Goal: Navigation & Orientation: Find specific page/section

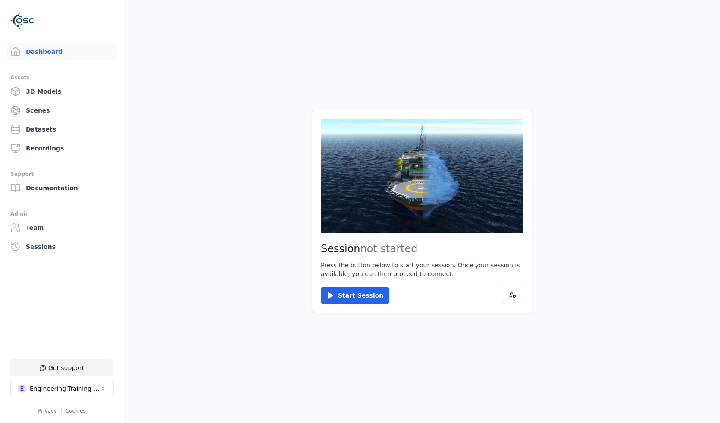
click at [230, 278] on main "Session not started Press the button below to start your session. Once your ses…" at bounding box center [422, 211] width 596 height 423
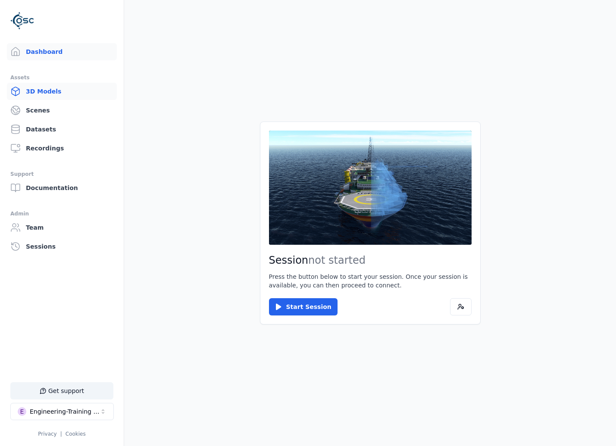
click at [40, 93] on link "3D Models" at bounding box center [62, 91] width 110 height 17
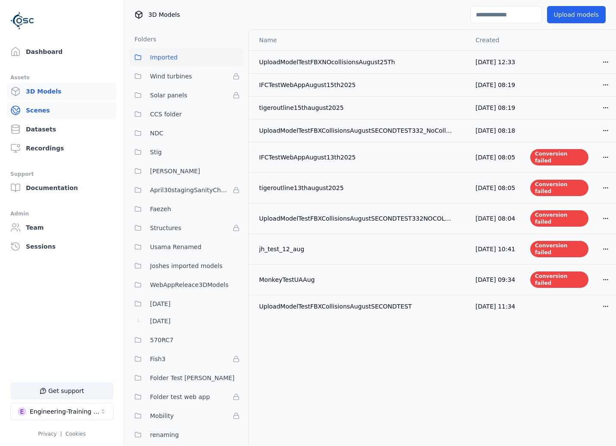
click at [46, 110] on link "Scenes" at bounding box center [62, 110] width 110 height 17
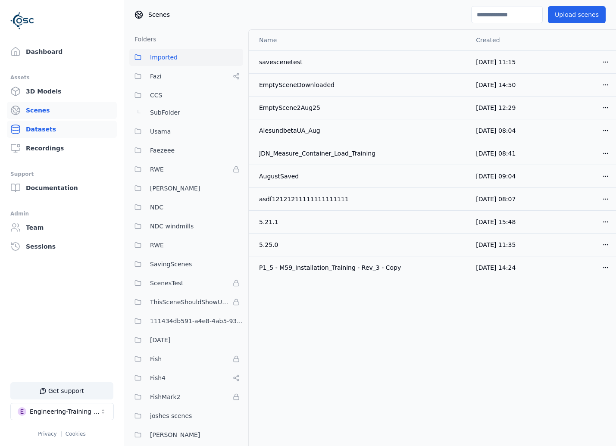
click at [58, 123] on link "Datasets" at bounding box center [62, 129] width 110 height 17
